Goal: Register for event/course

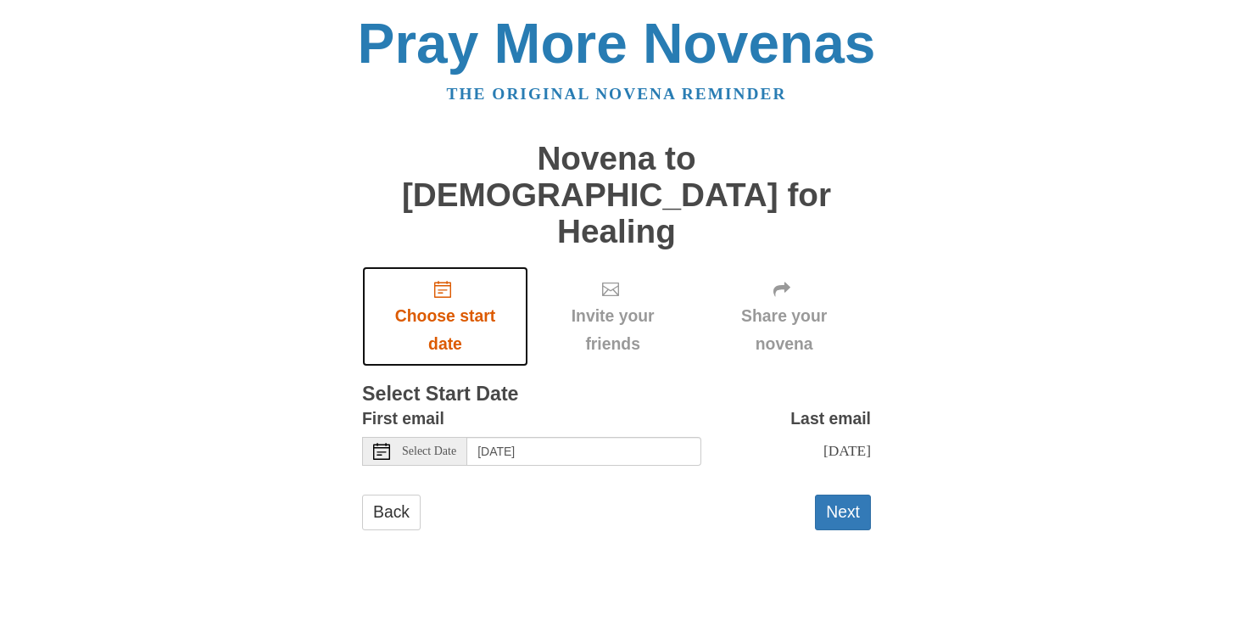
click at [437, 302] on span "Choose start date" at bounding box center [445, 330] width 132 height 56
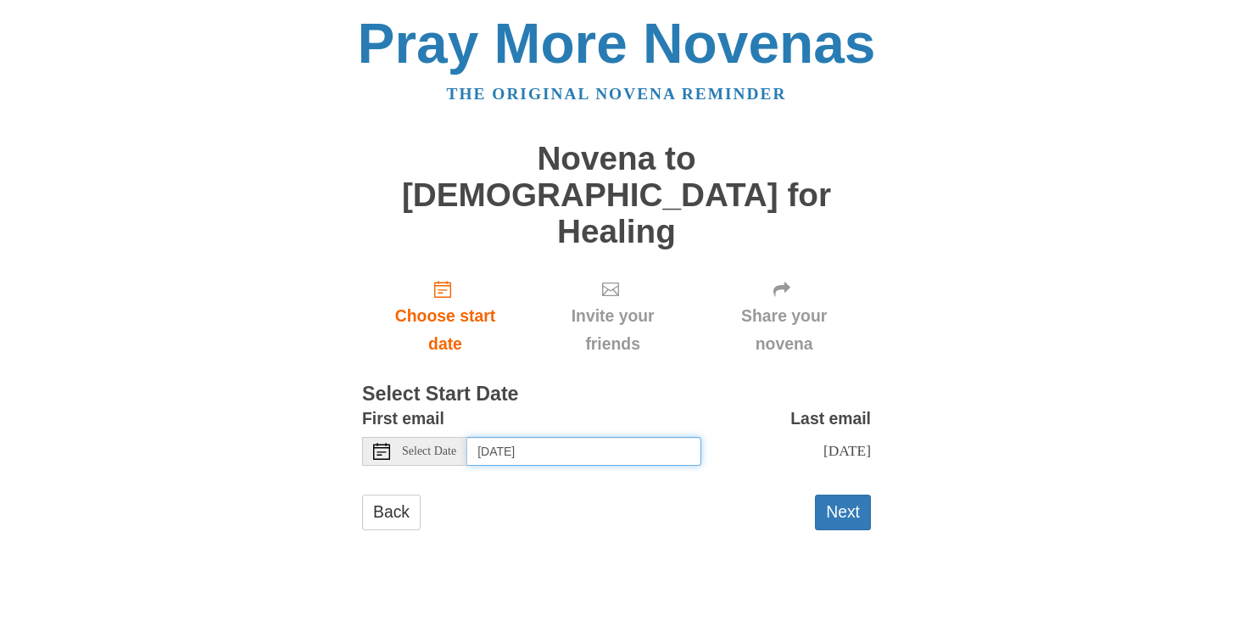
click at [507, 437] on input "Friday, October 10th" at bounding box center [584, 451] width 234 height 29
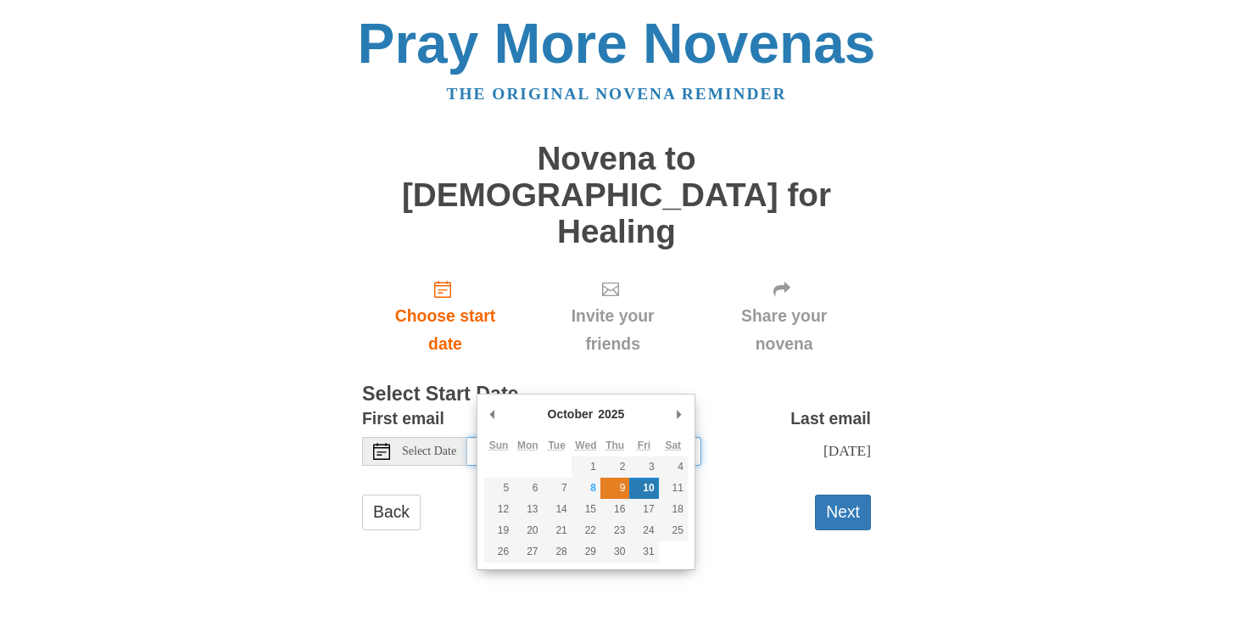
type input "Thursday, October 9th"
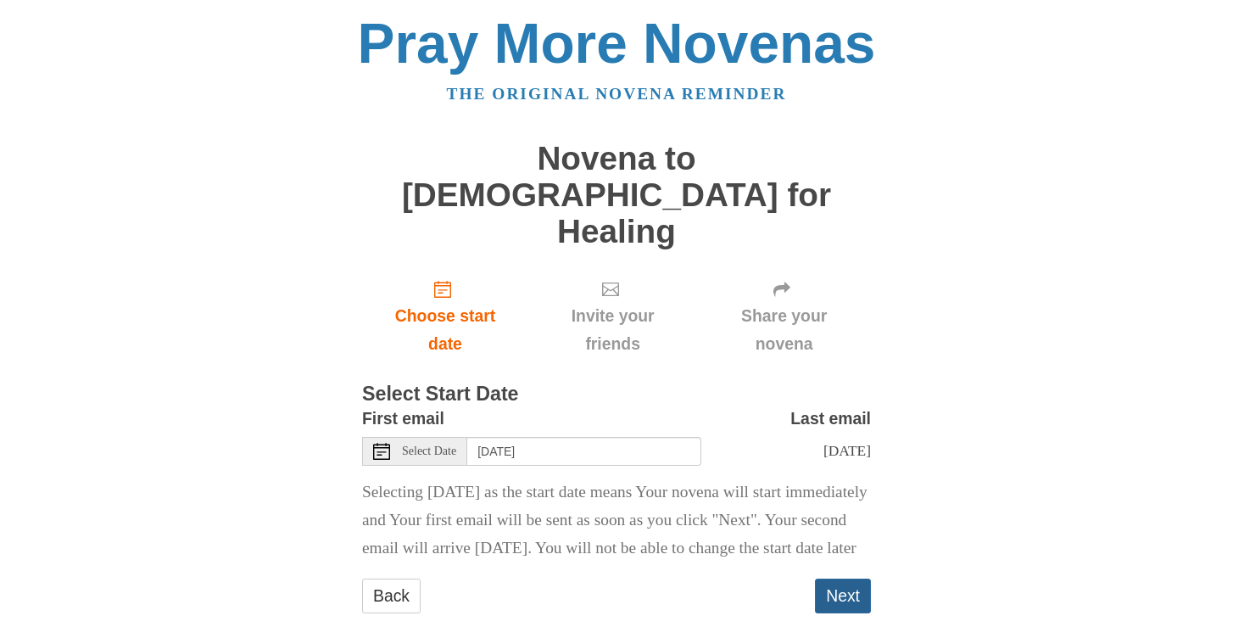
click at [838, 578] on button "Next" at bounding box center [843, 595] width 56 height 35
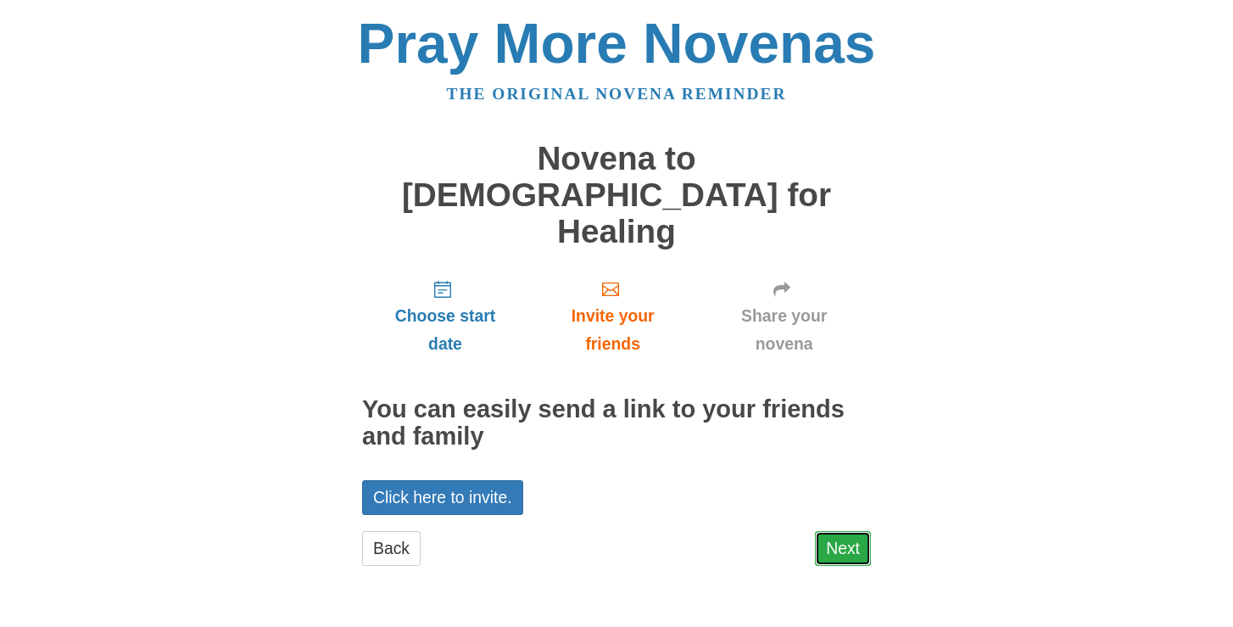
click at [840, 531] on link "Next" at bounding box center [843, 548] width 56 height 35
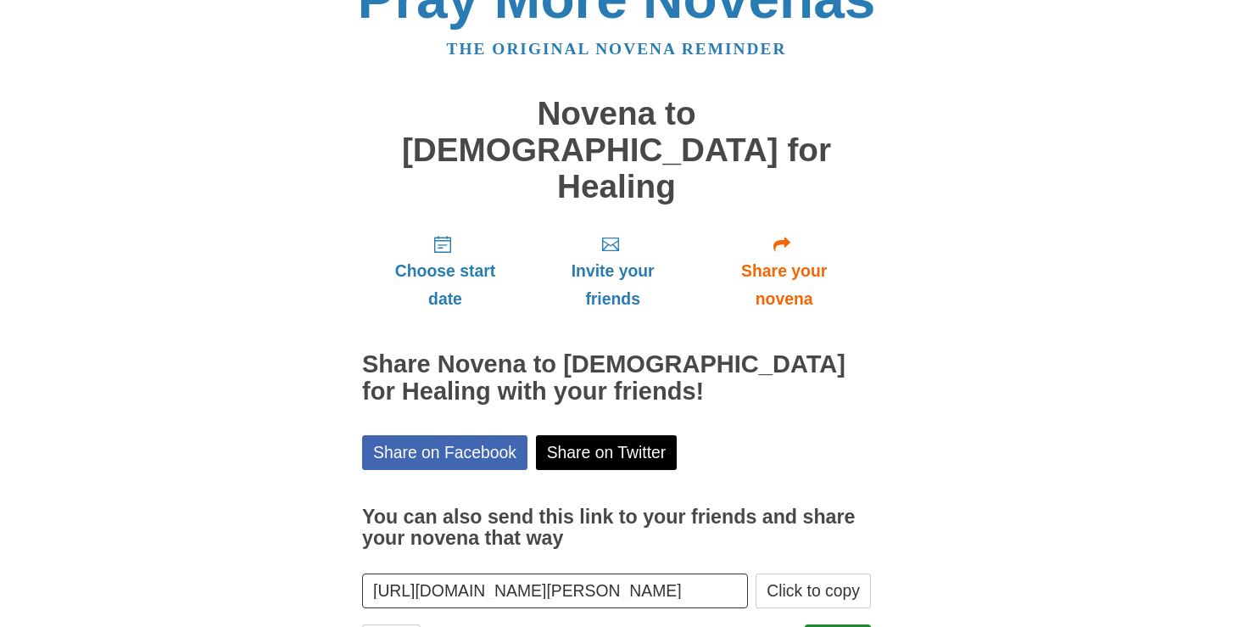
scroll to position [54, 0]
